Goal: Information Seeking & Learning: Learn about a topic

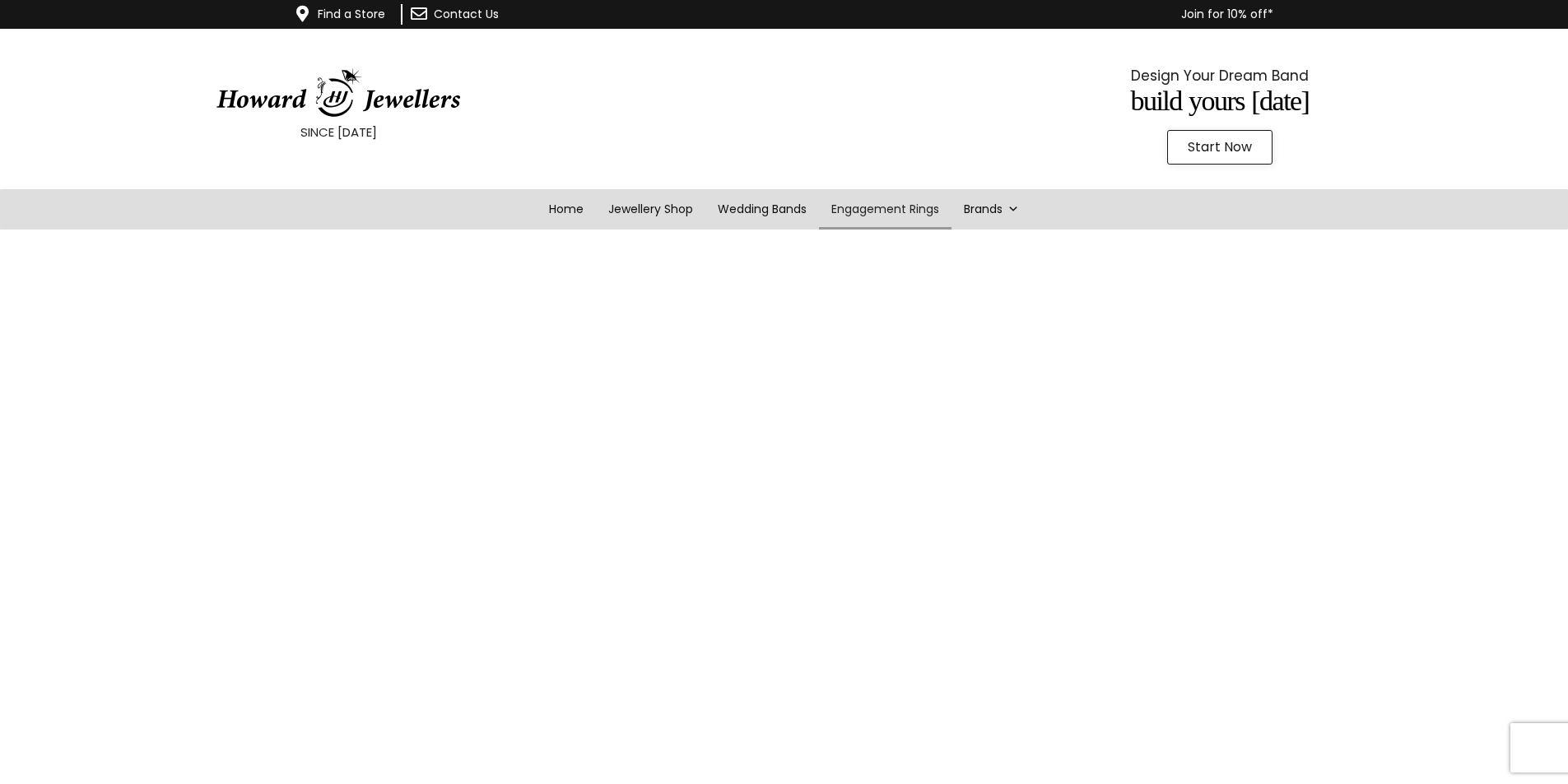
click at [394, 103] on img at bounding box center [338, 93] width 247 height 49
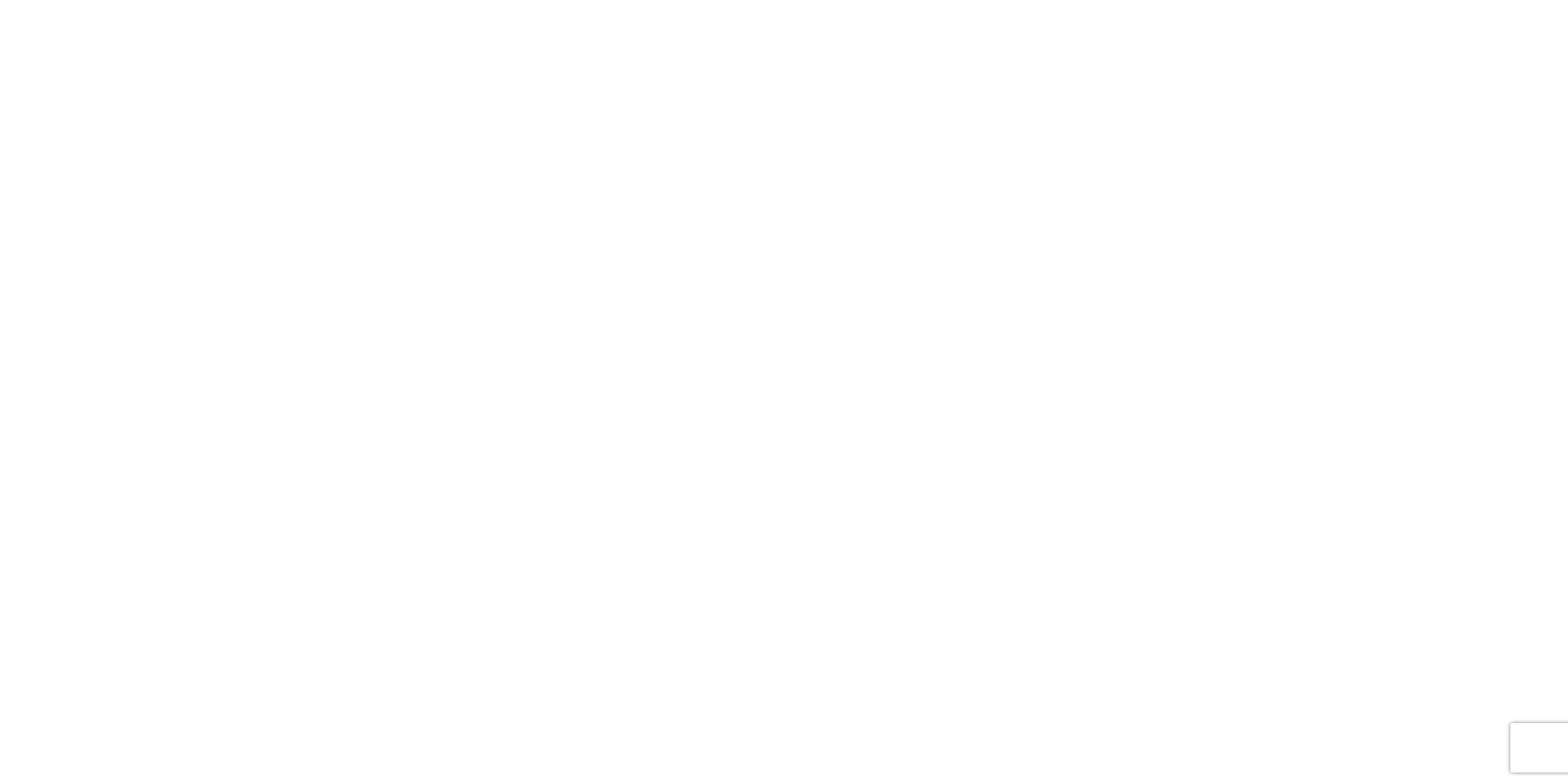
scroll to position [237, 0]
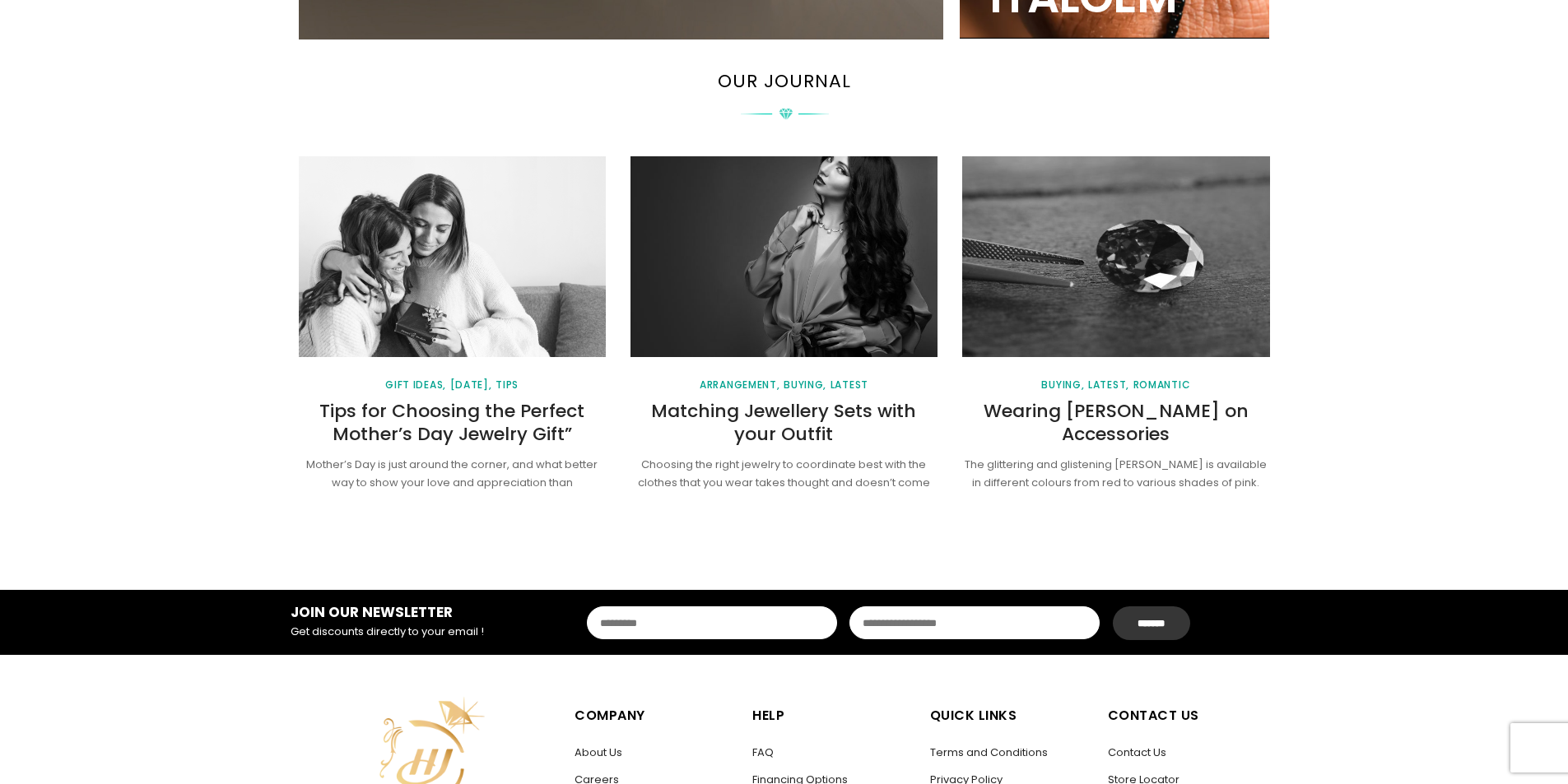
scroll to position [2139, 0]
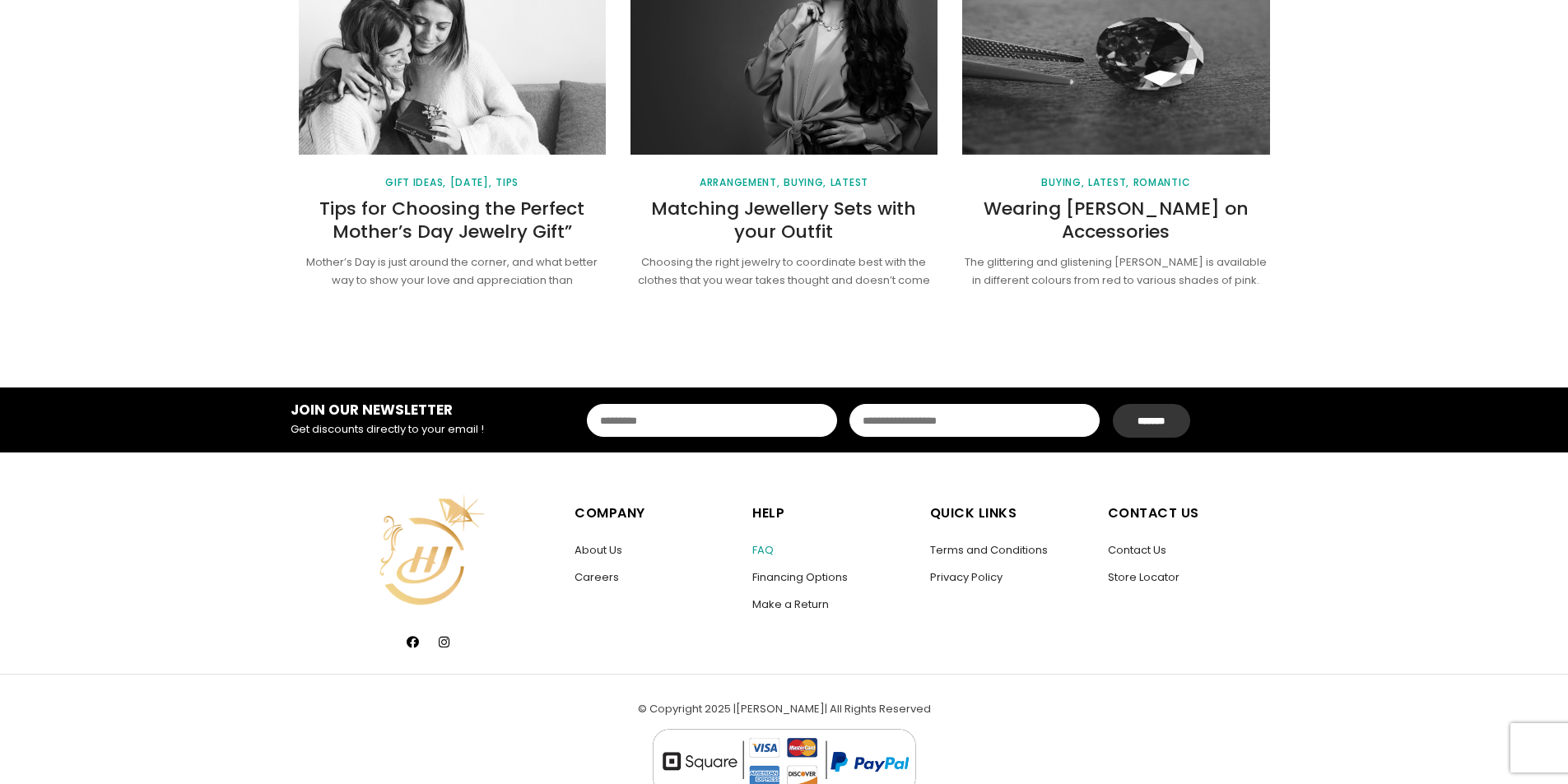
click at [762, 551] on link "FAQ" at bounding box center [763, 550] width 21 height 16
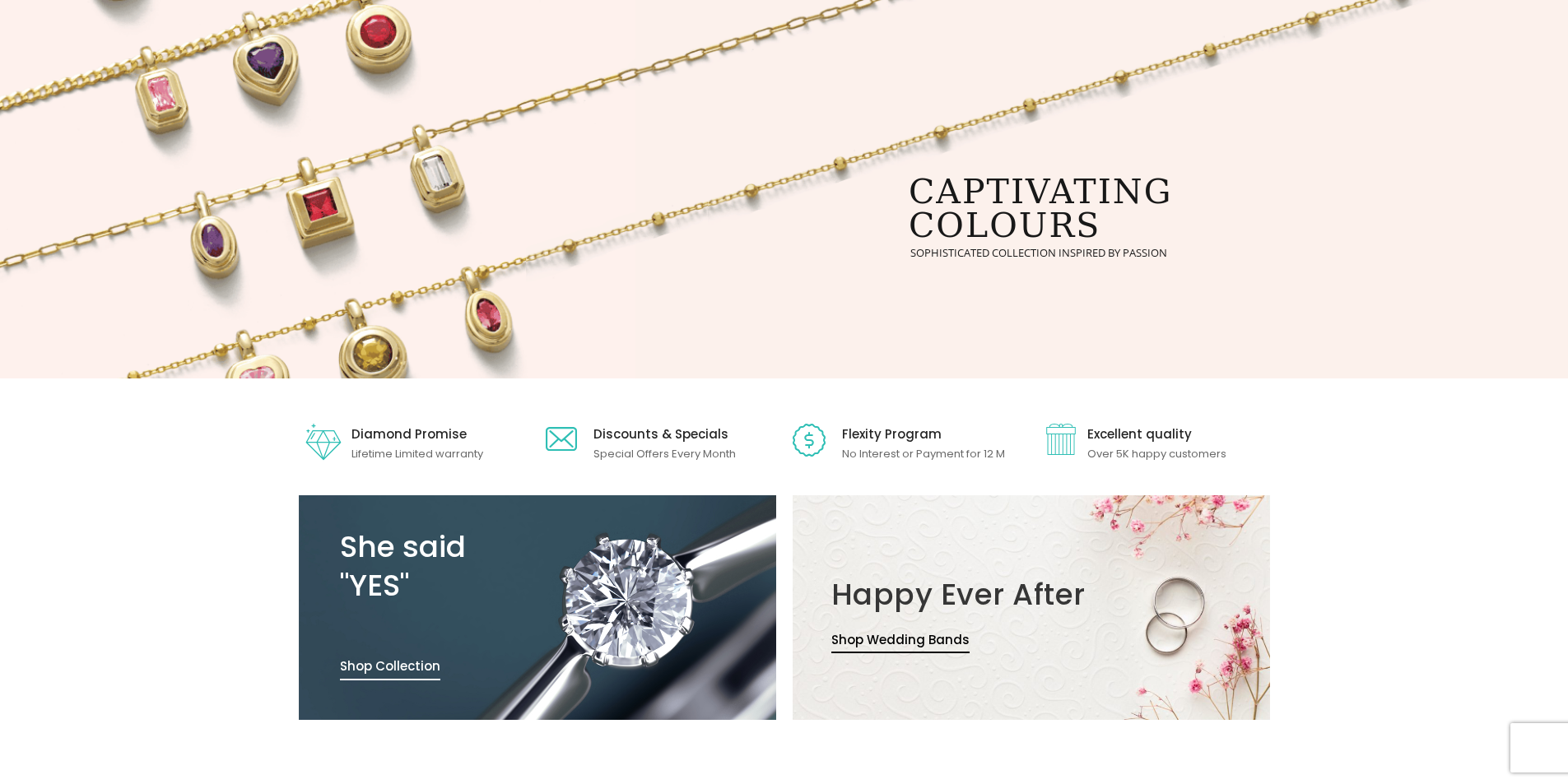
scroll to position [164, 0]
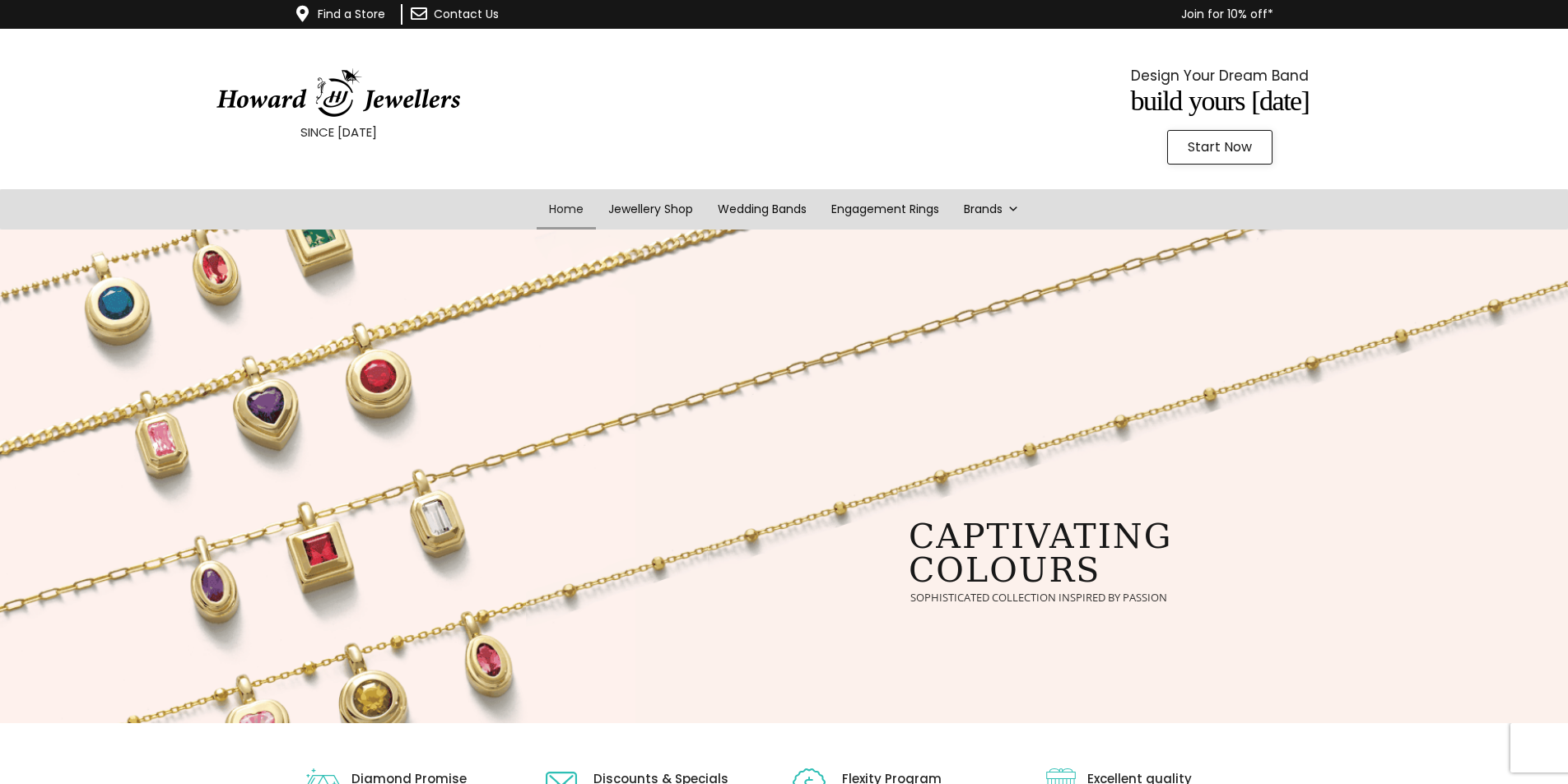
drag, startPoint x: 330, startPoint y: 164, endPoint x: 346, endPoint y: 194, distance: 34.0
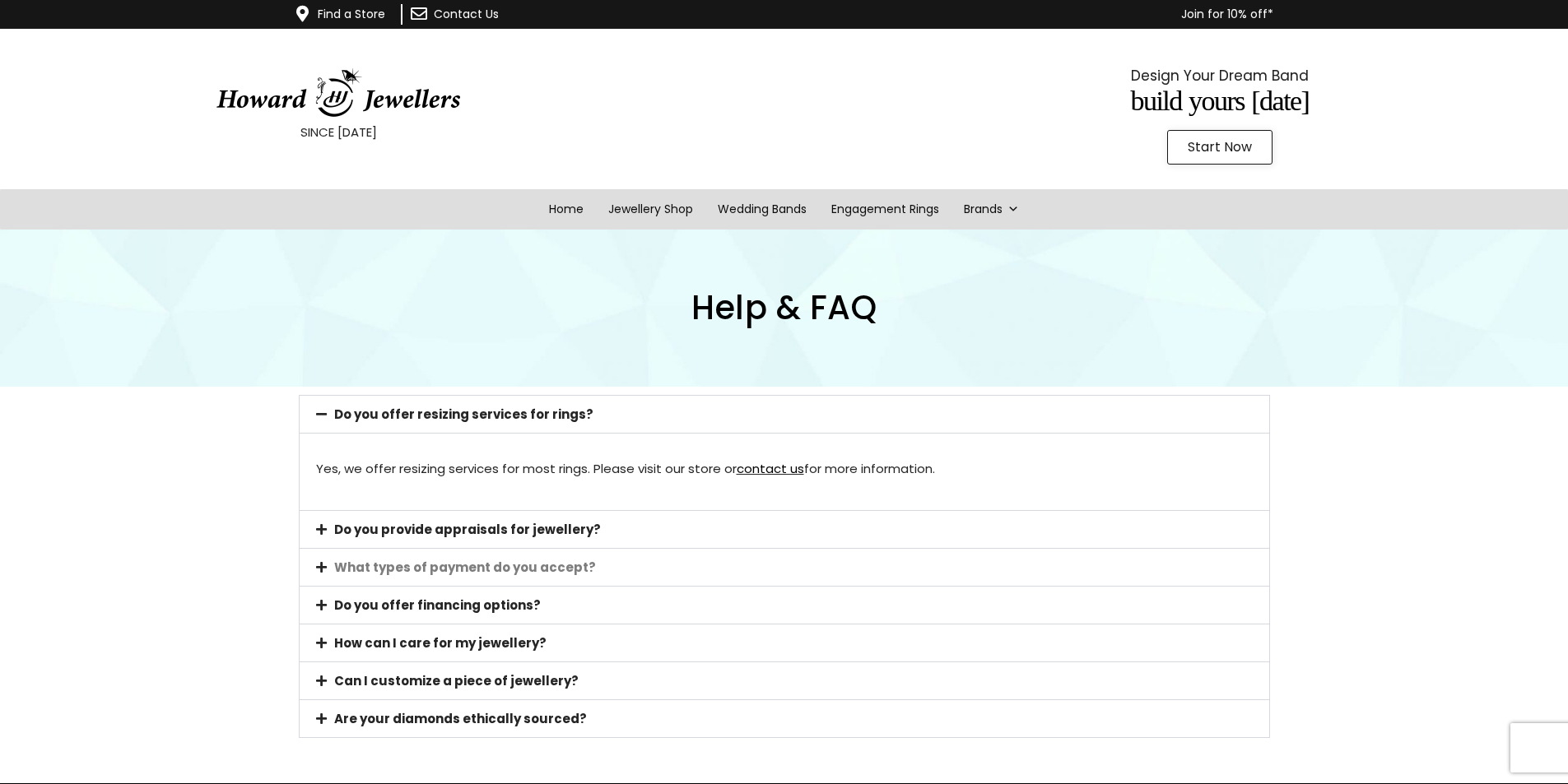
click at [575, 572] on link "What types of payment do you accept?" at bounding box center [465, 568] width 262 height 18
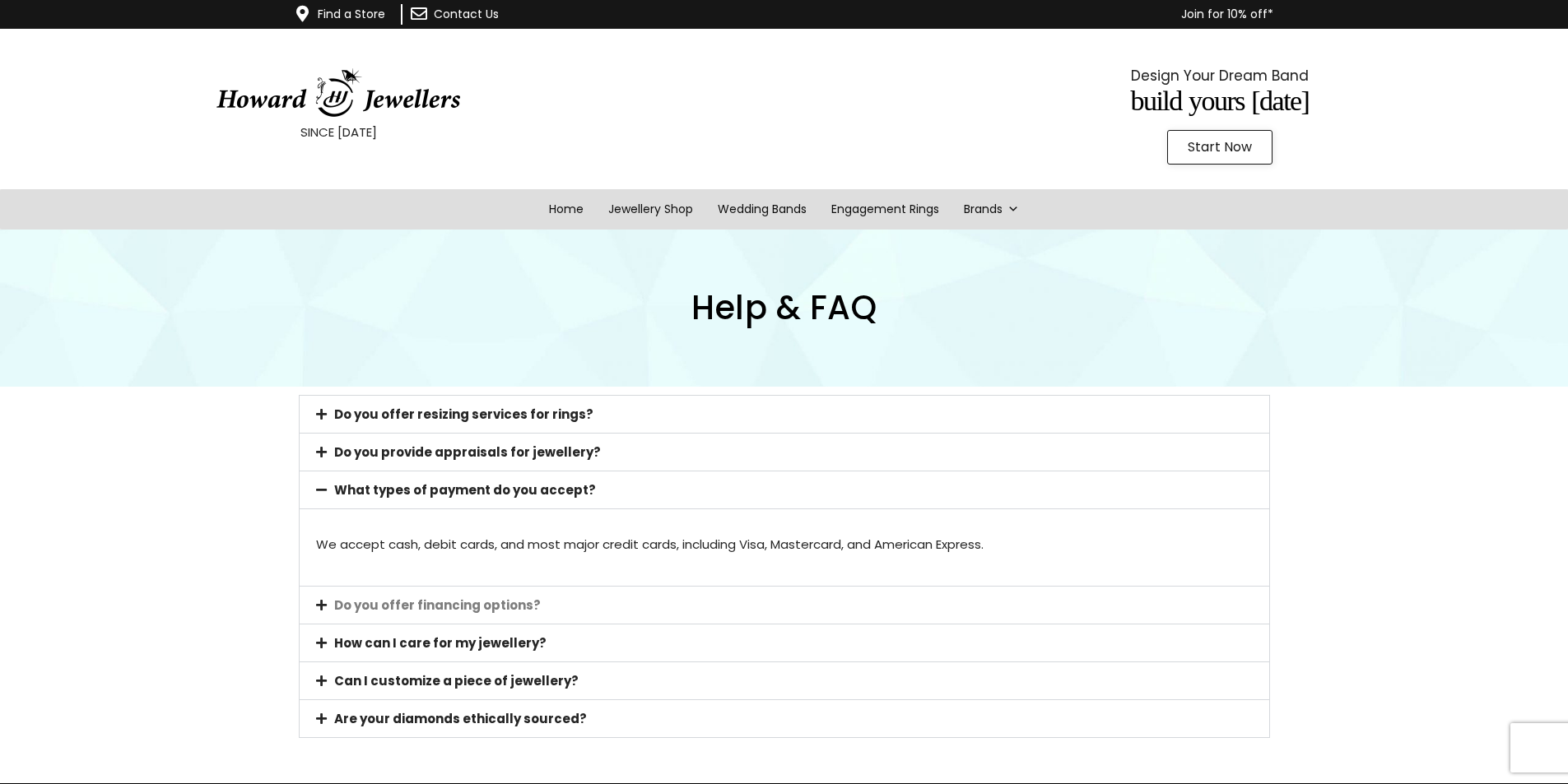
click at [511, 605] on link "Do you offer financing options?" at bounding box center [437, 606] width 207 height 18
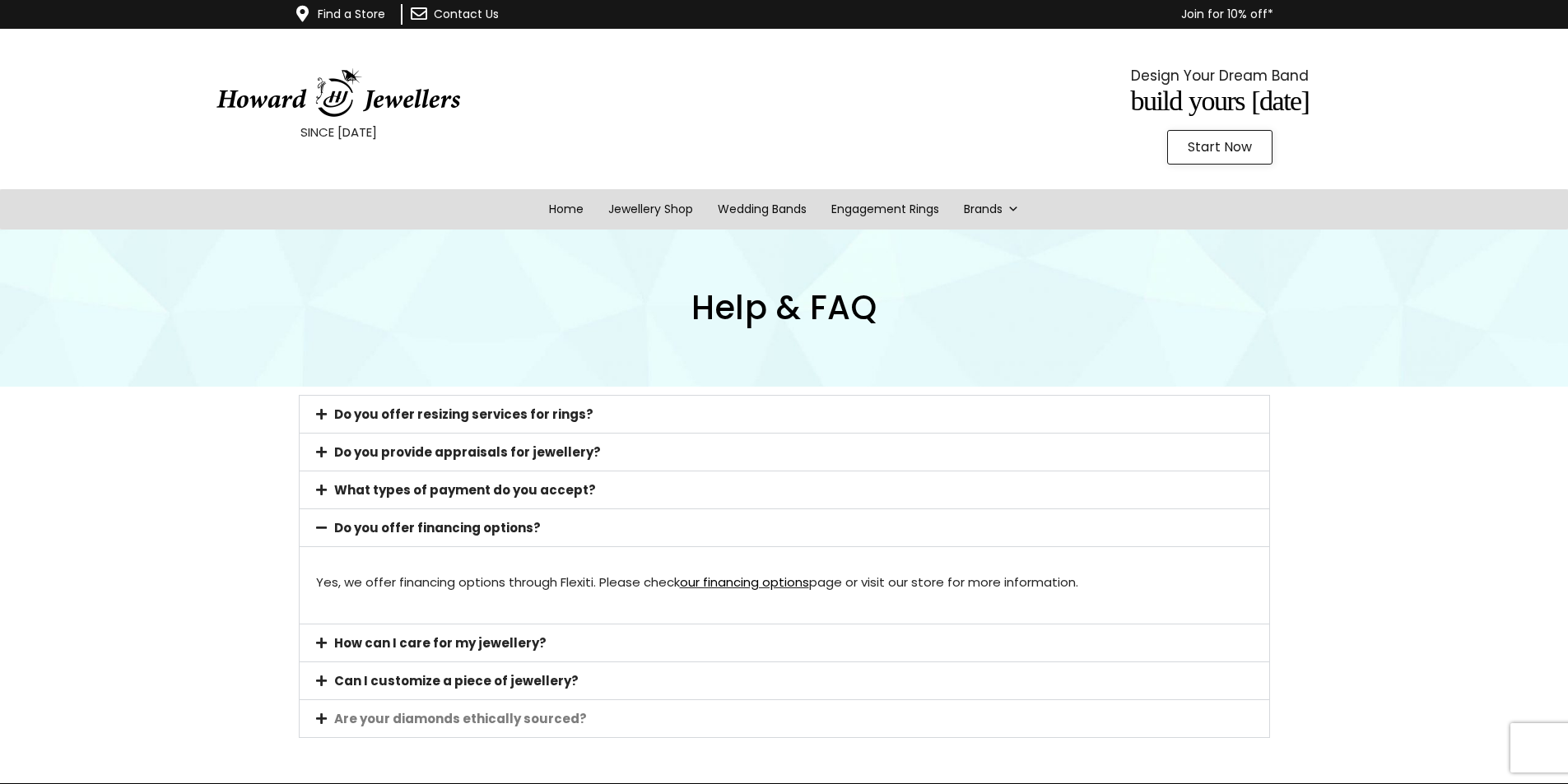
click at [541, 724] on link "Are your diamonds ethically sourced?" at bounding box center [460, 719] width 252 height 18
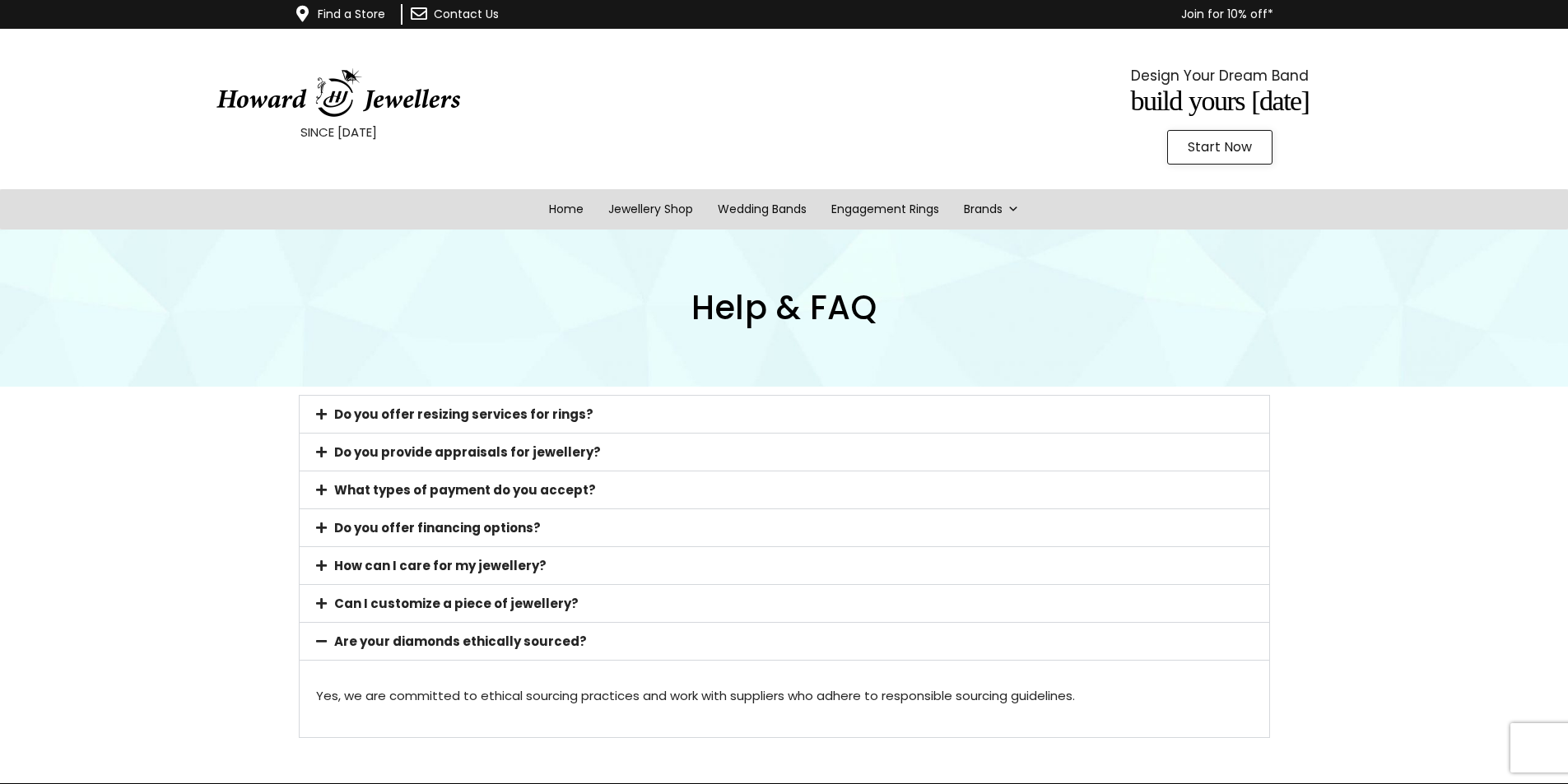
drag, startPoint x: 454, startPoint y: 280, endPoint x: 446, endPoint y: 281, distance: 8.1
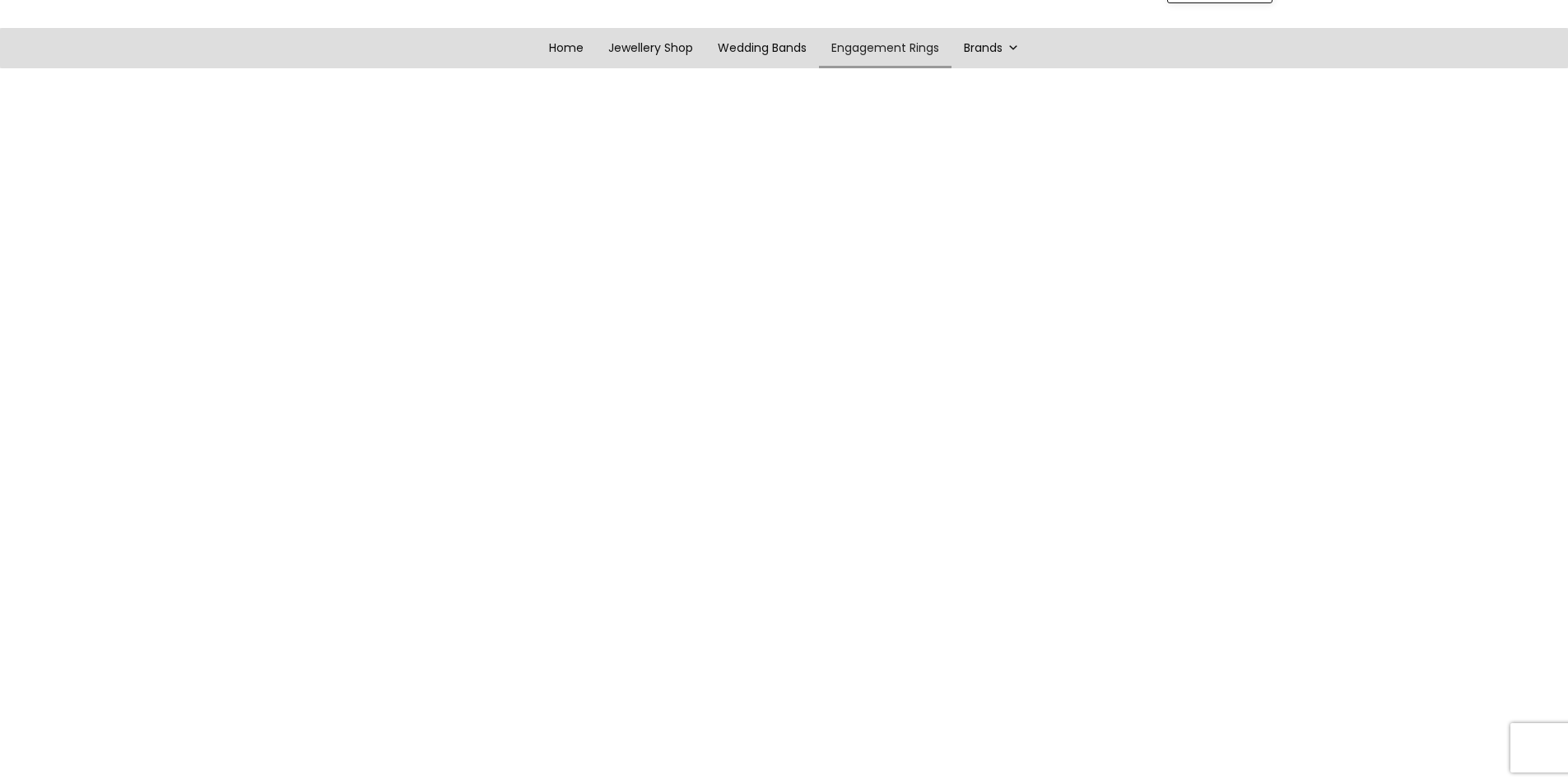
scroll to position [164, 0]
